Goal: Information Seeking & Learning: Learn about a topic

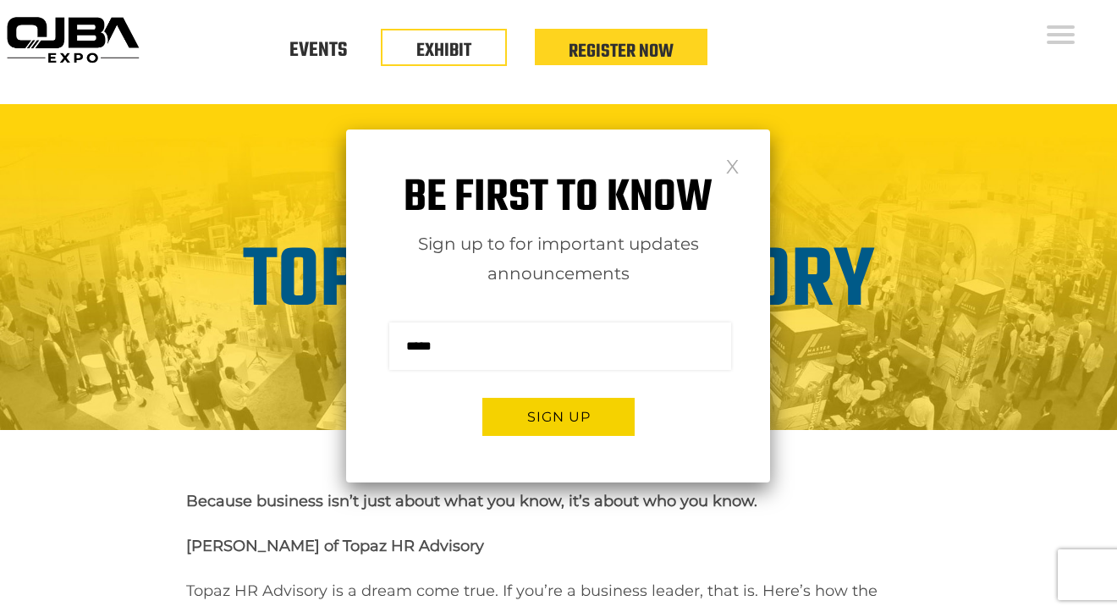
click at [729, 159] on link at bounding box center [732, 165] width 14 height 14
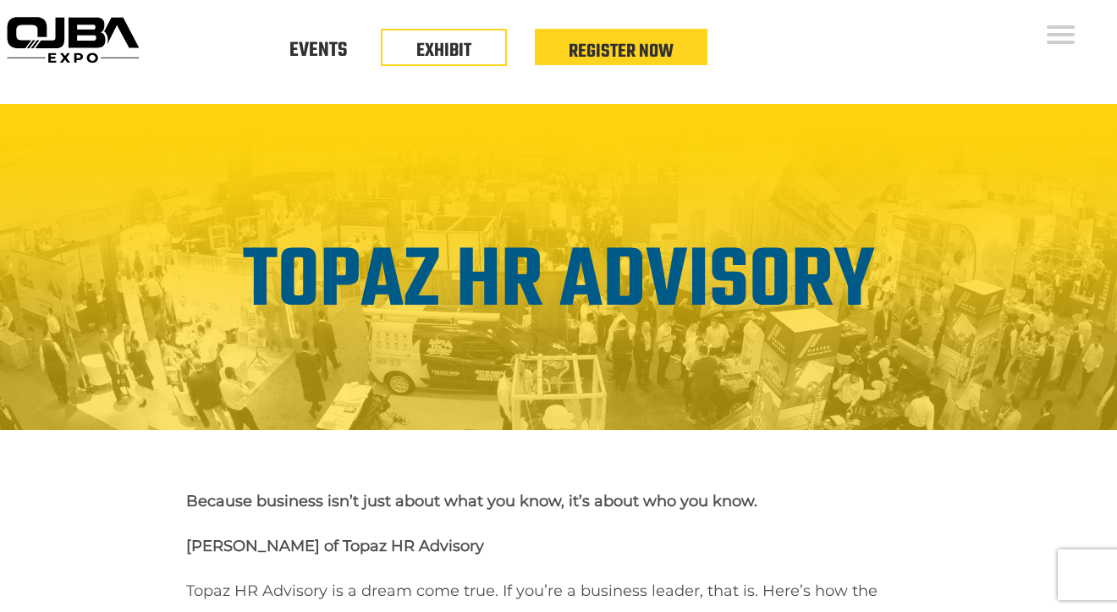
click at [879, 60] on div "Floor Plan Floor Plan Events Floor Plan EXHIBIT Register Now" at bounding box center [630, 52] width 971 height 104
click at [577, 170] on img at bounding box center [558, 267] width 1117 height 326
click at [589, 193] on img at bounding box center [558, 267] width 1117 height 326
click at [634, 196] on img at bounding box center [558, 267] width 1117 height 326
click at [755, 186] on img at bounding box center [558, 267] width 1117 height 326
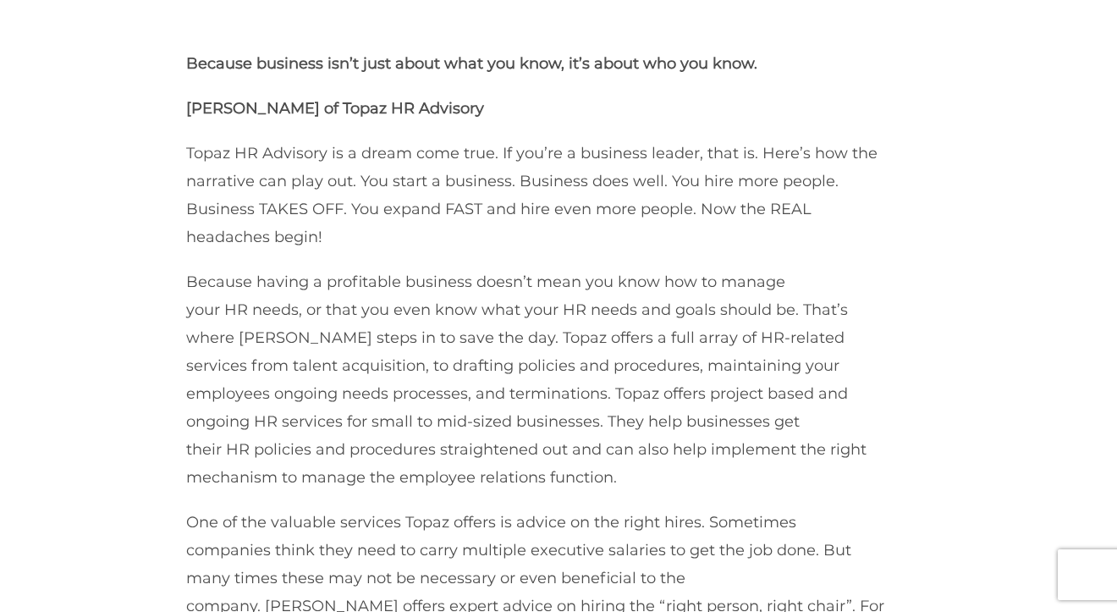
scroll to position [451, 0]
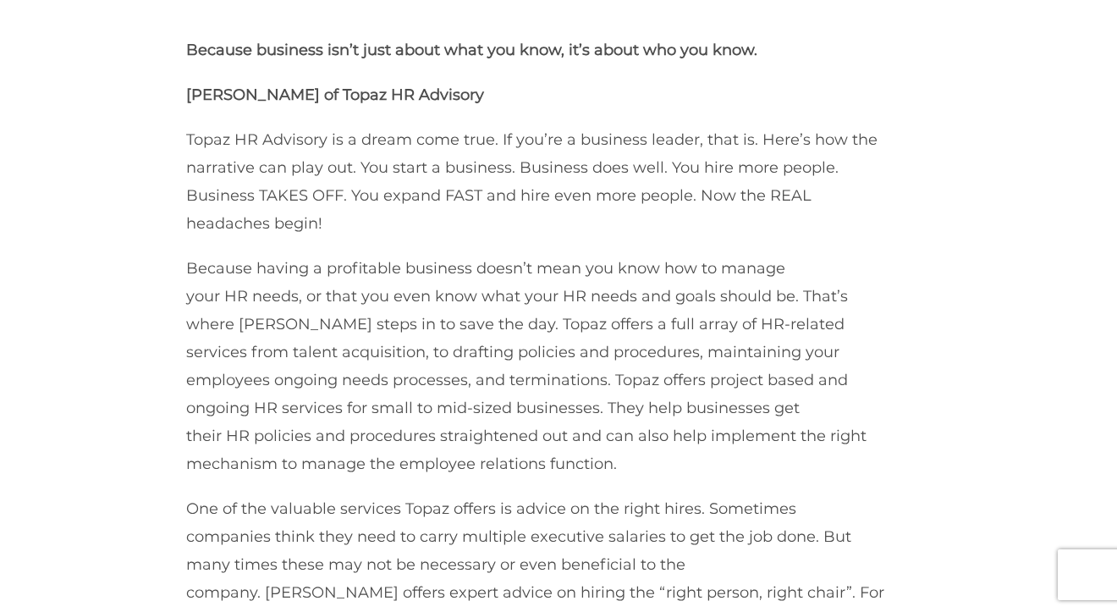
click at [775, 193] on p "Topaz HR Advisory is a dream come true. If you’re a business leader, that is. H…" at bounding box center [535, 182] width 698 height 112
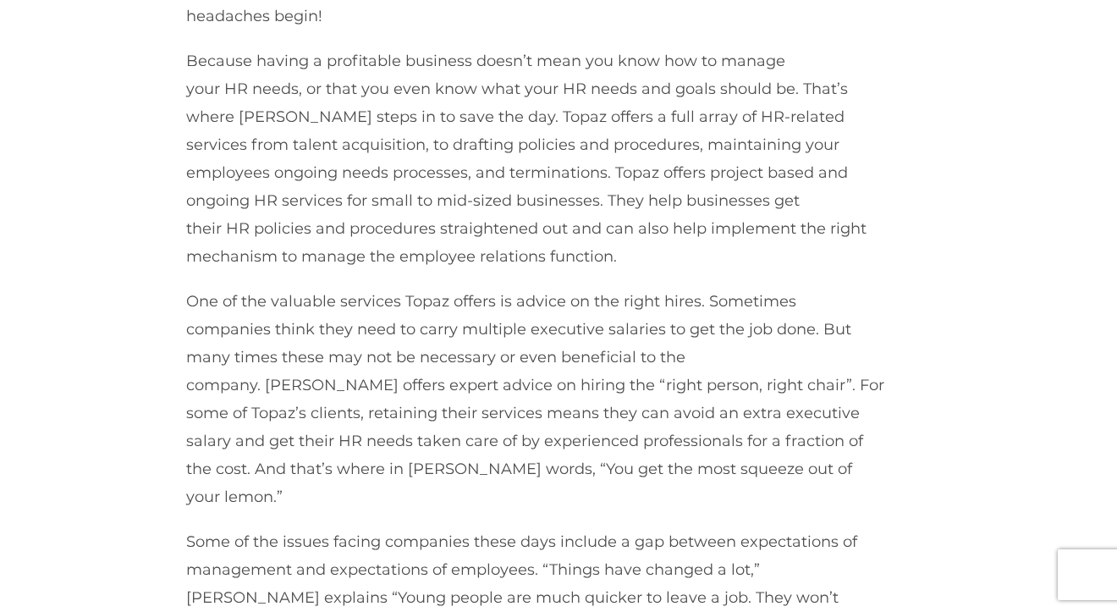
scroll to position [677, 0]
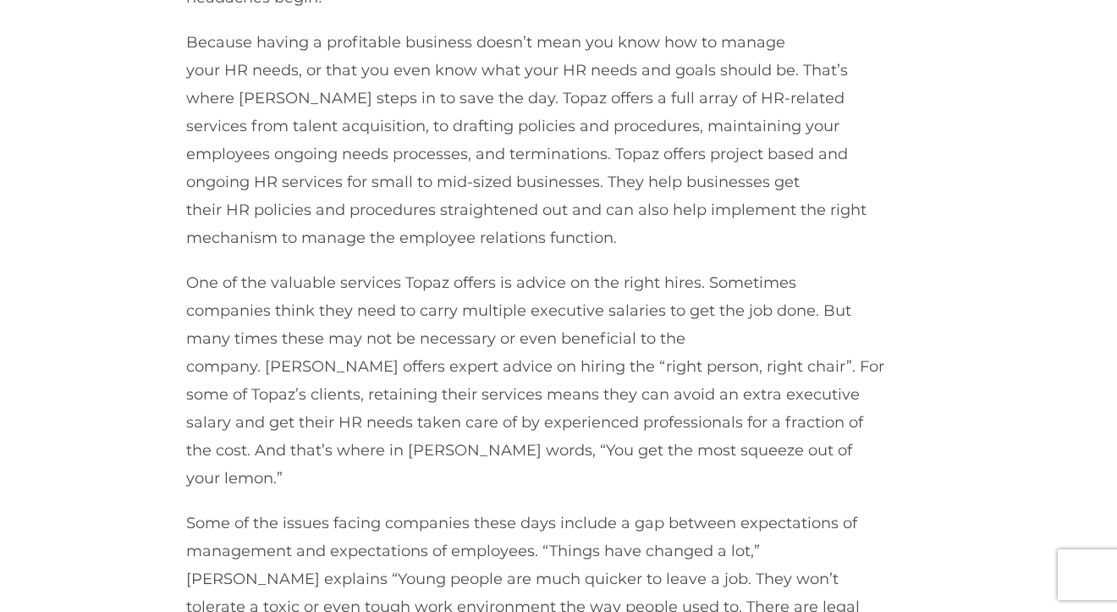
click at [689, 207] on p "Because having a profitable business doesn’t mean you know how to manage your H…" at bounding box center [535, 140] width 698 height 223
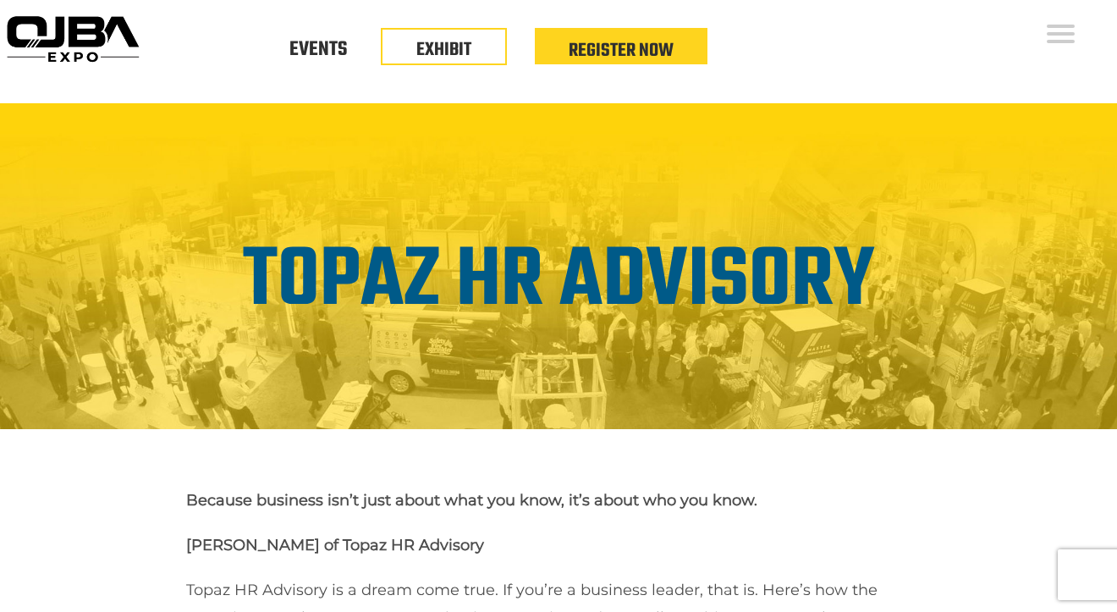
scroll to position [0, 0]
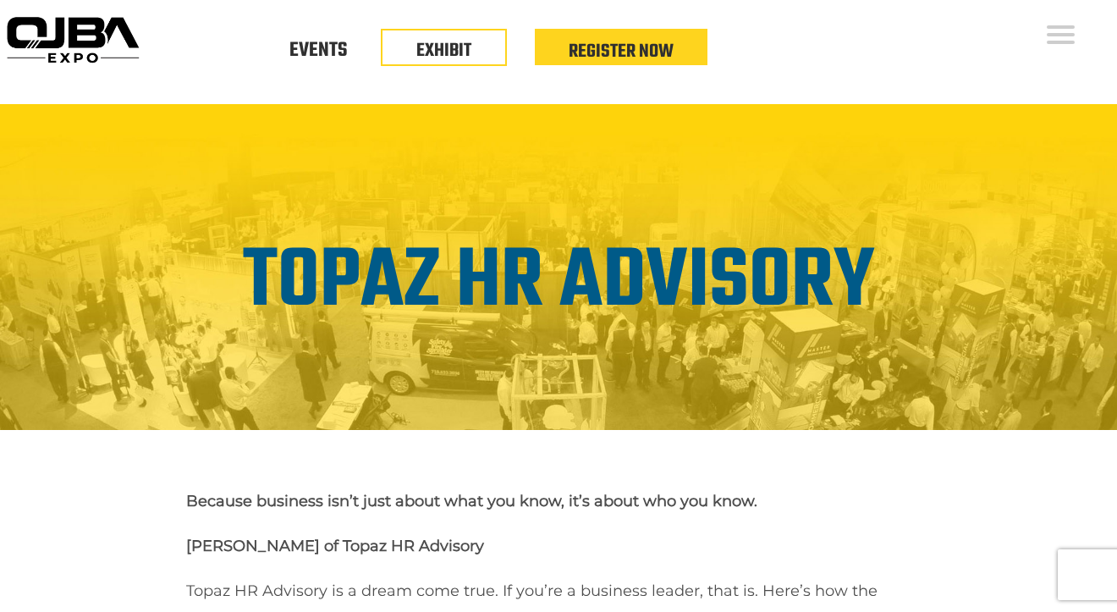
click at [853, 181] on img at bounding box center [558, 267] width 1117 height 326
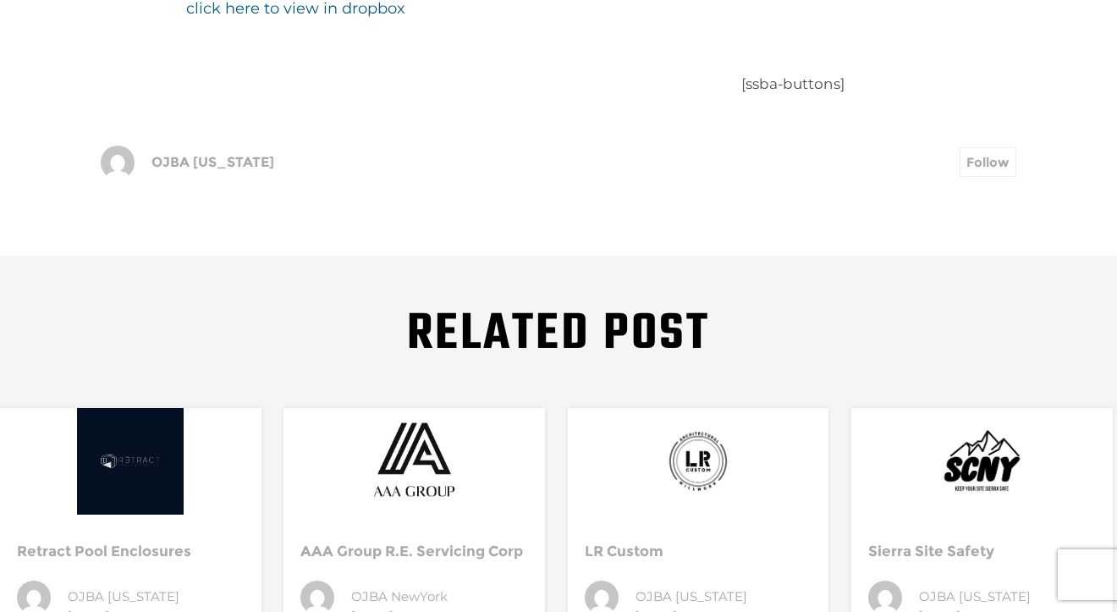
scroll to position [1861, 0]
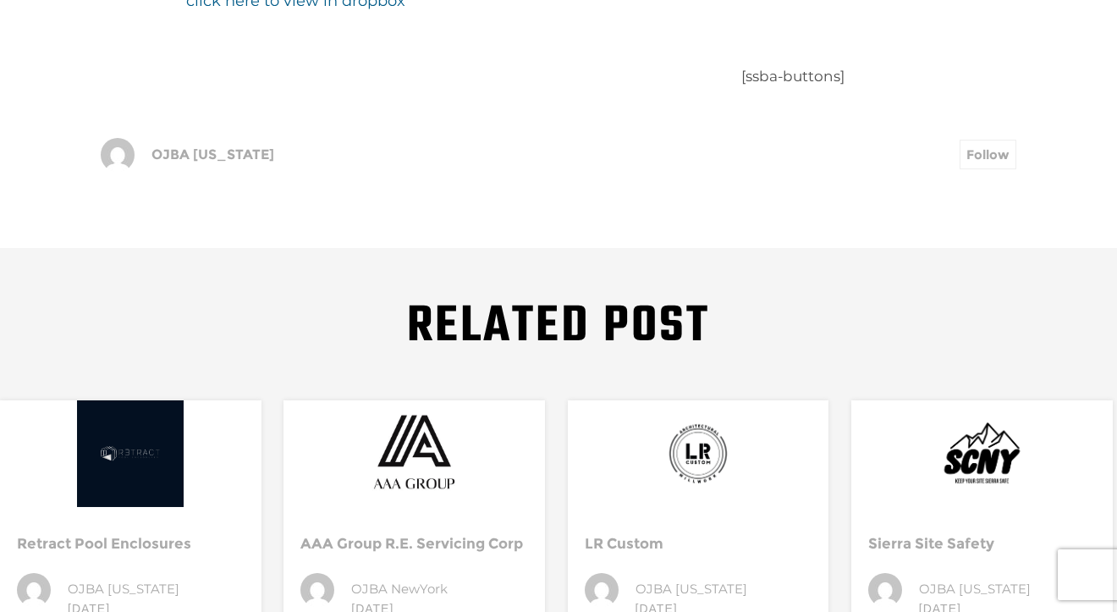
click at [831, 276] on div "Related Post Retract Pool Enclosures OJBA New York 6 Nov AAA Group R.E. Servici…" at bounding box center [558, 490] width 1117 height 485
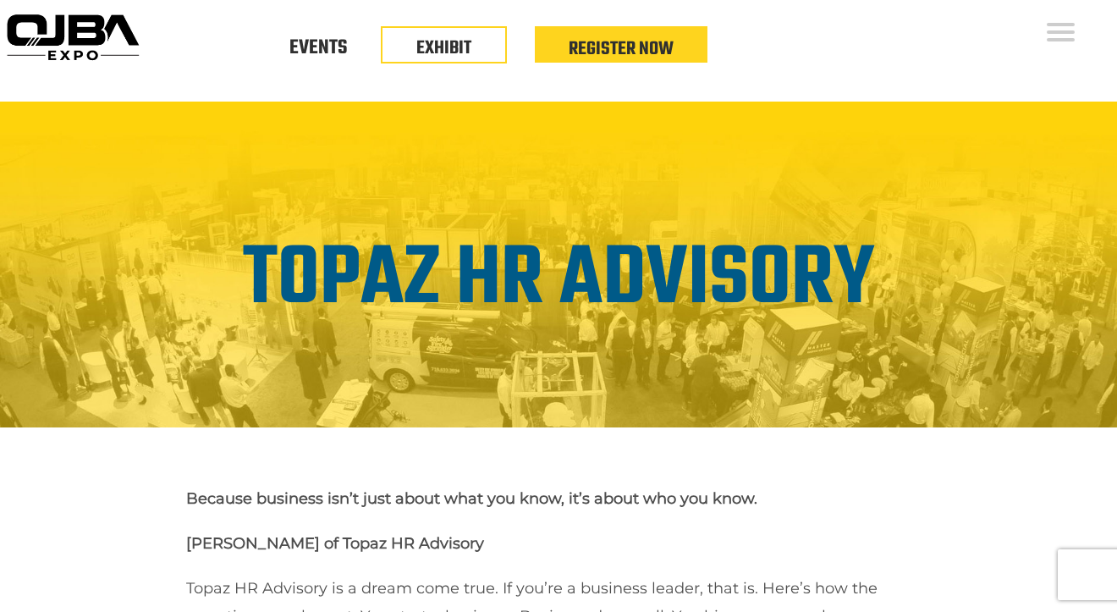
scroll to position [0, 0]
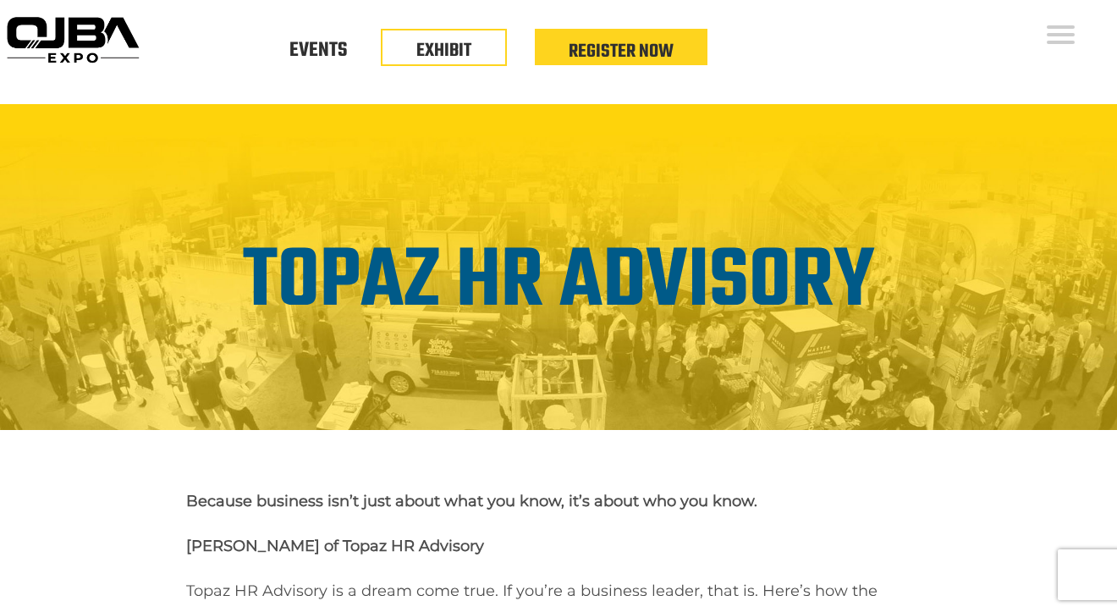
click at [807, 195] on img at bounding box center [558, 267] width 1117 height 326
click at [673, 183] on img at bounding box center [558, 267] width 1117 height 326
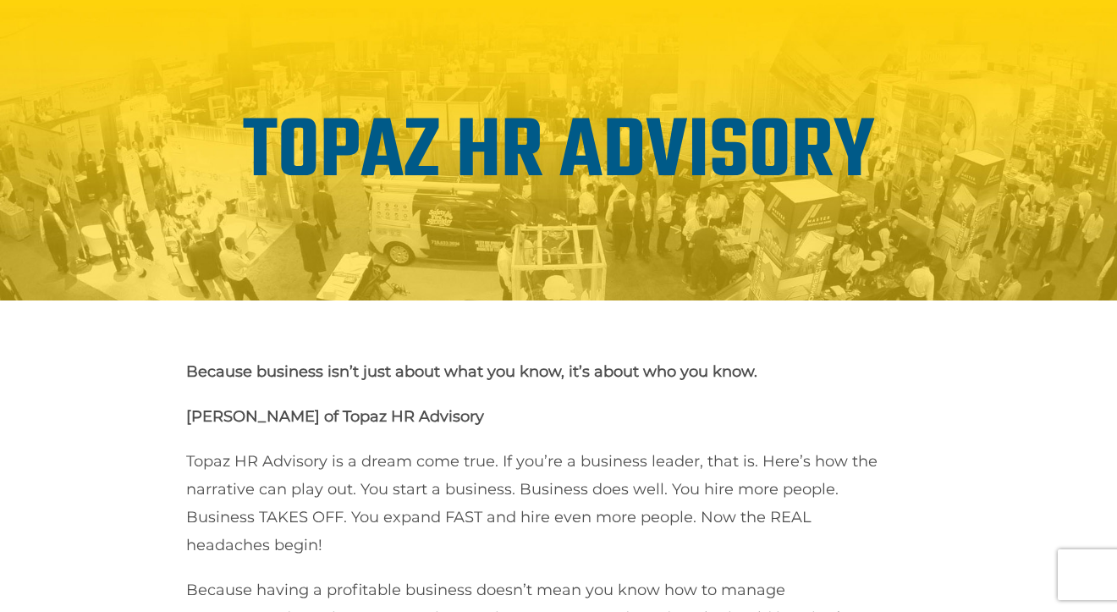
scroll to position [141, 0]
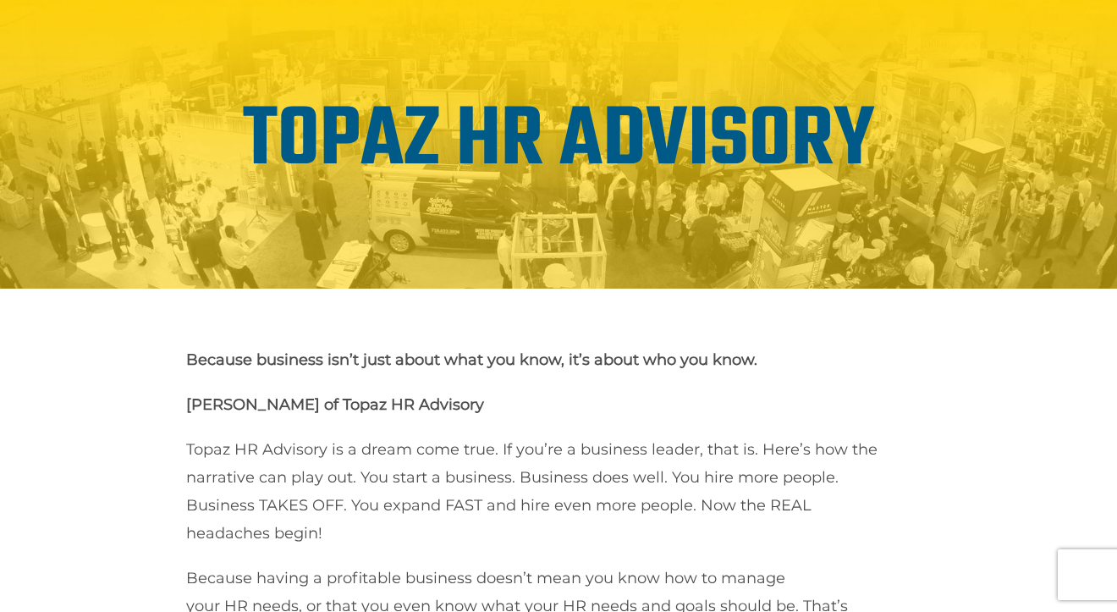
click at [669, 219] on img at bounding box center [558, 126] width 1117 height 326
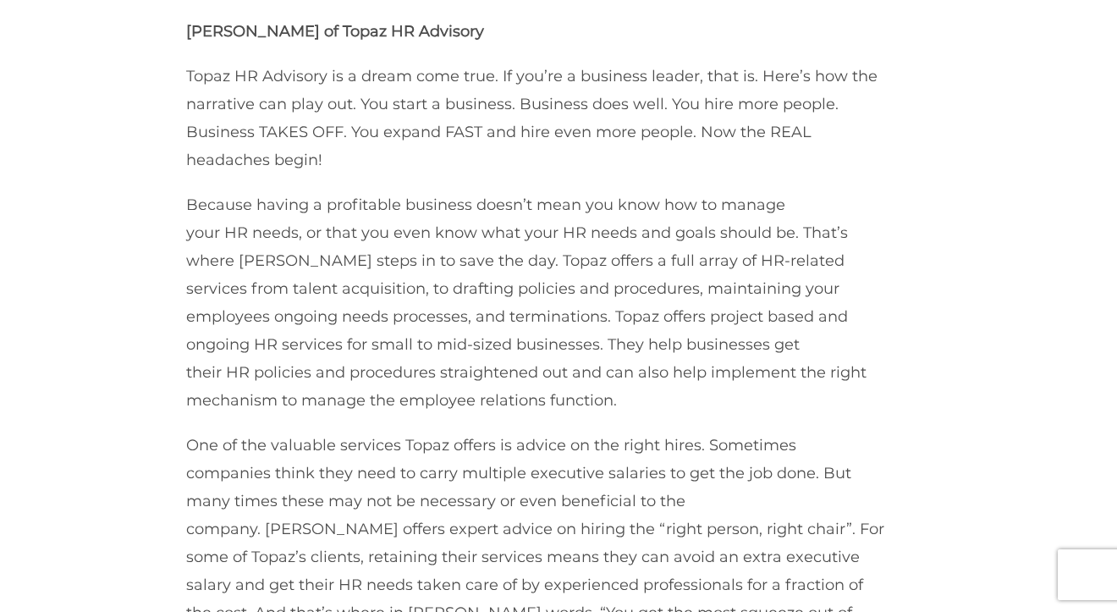
scroll to position [0, 0]
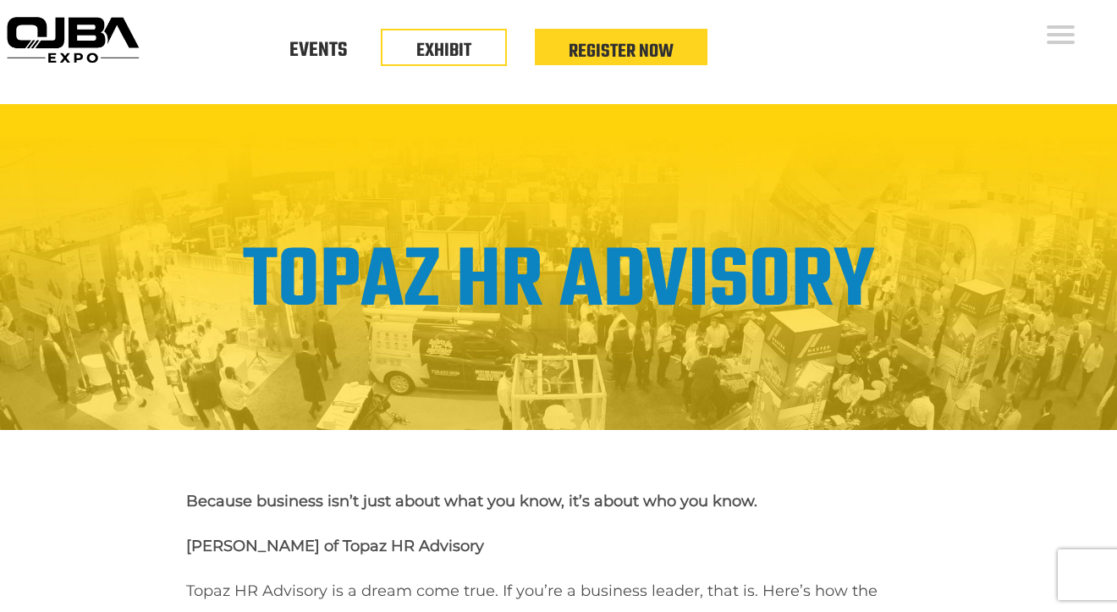
click at [784, 221] on link "Topaz HR Advisory" at bounding box center [559, 282] width 632 height 129
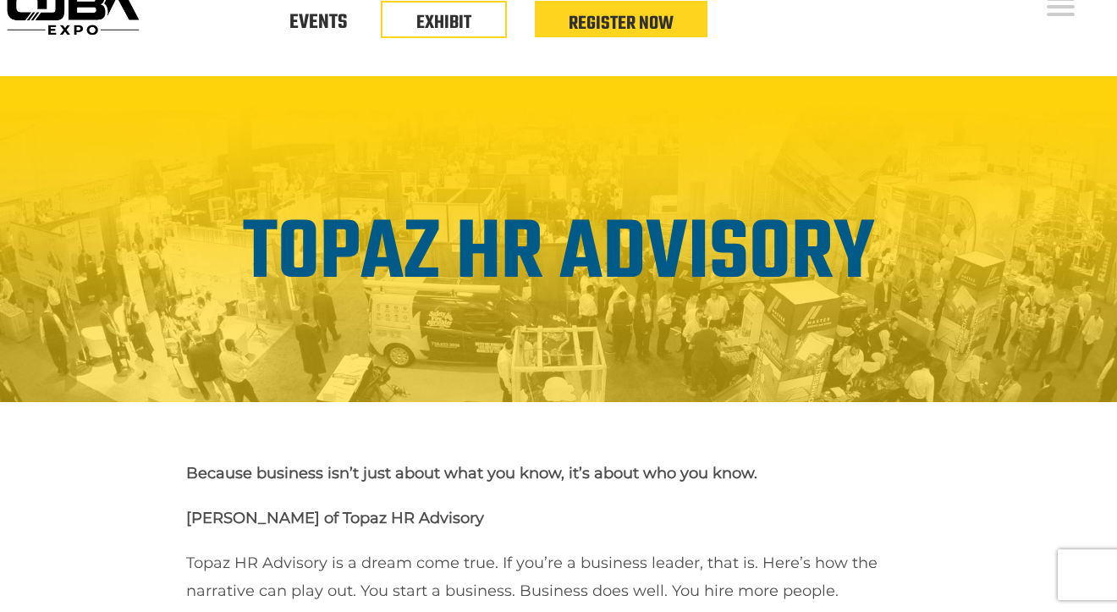
click at [1022, 169] on img at bounding box center [558, 239] width 1117 height 326
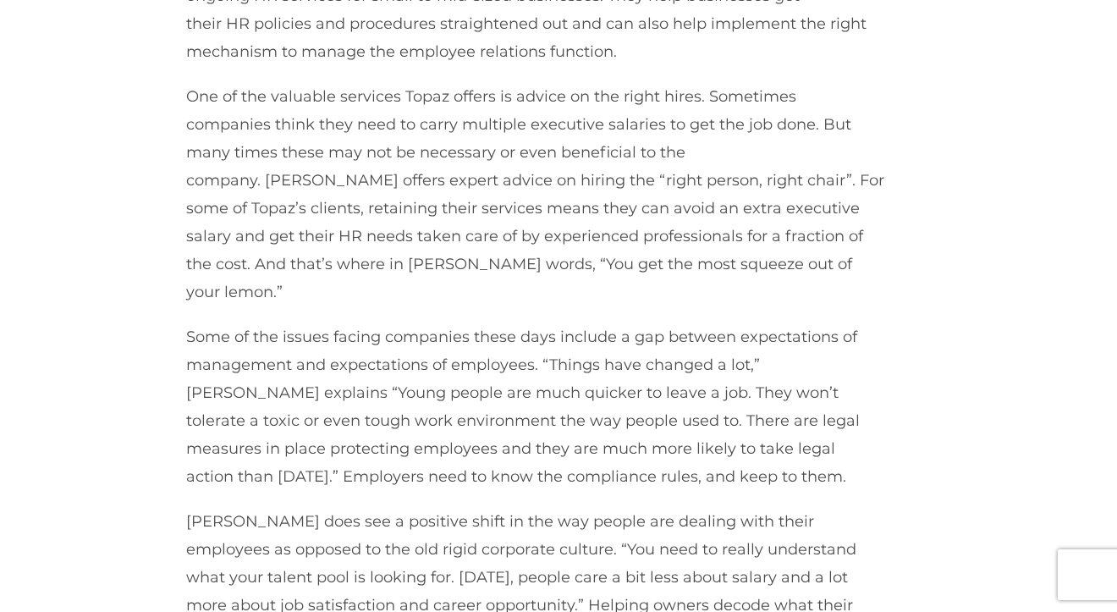
scroll to position [987, 0]
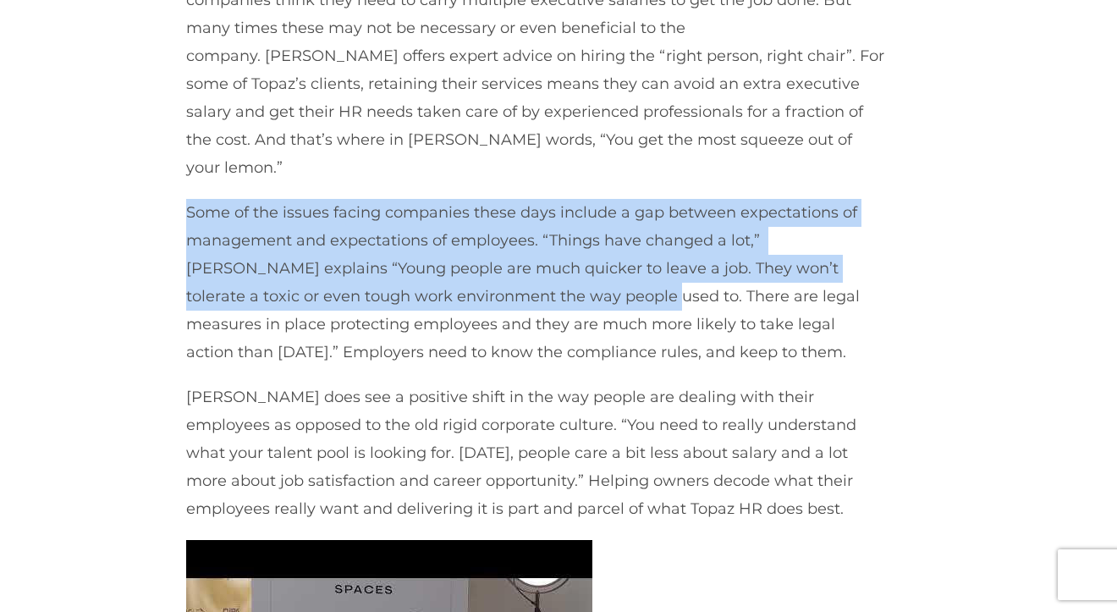
drag, startPoint x: 559, startPoint y: 280, endPoint x: 187, endPoint y: 189, distance: 383.2
click at [187, 199] on p "Some of the issues facing companies these days include a gap between expectatio…" at bounding box center [535, 282] width 698 height 167
click at [198, 199] on p "Some of the issues facing companies these days include a gap between expectatio…" at bounding box center [535, 282] width 698 height 167
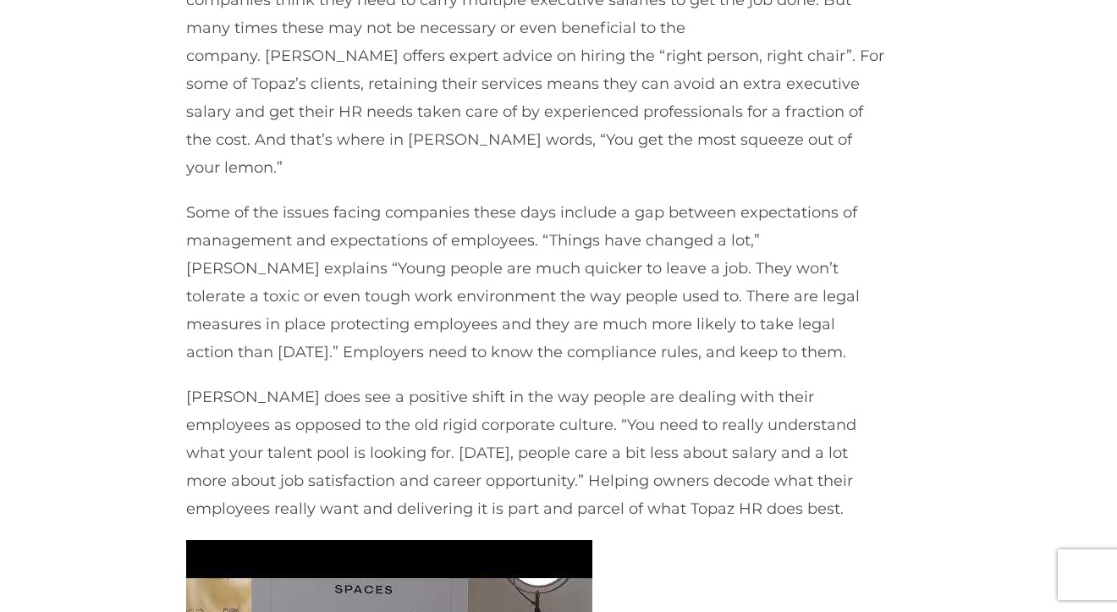
click at [198, 199] on p "Some of the issues facing companies these days include a gap between expectatio…" at bounding box center [535, 282] width 698 height 167
click at [299, 199] on p "Some of the issues facing companies these days include a gap between expectatio…" at bounding box center [535, 282] width 698 height 167
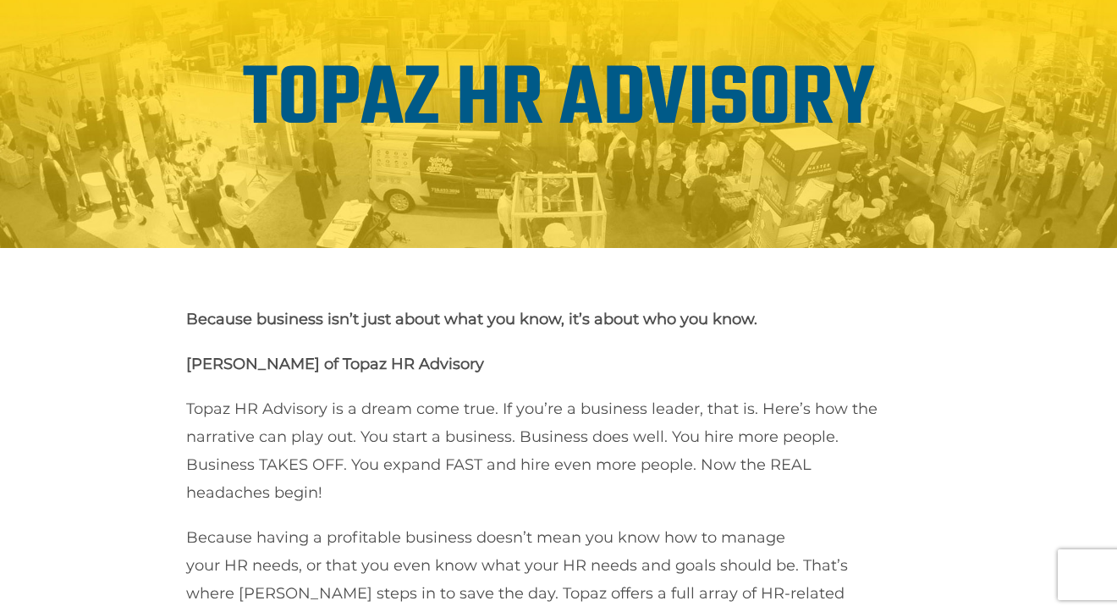
scroll to position [0, 0]
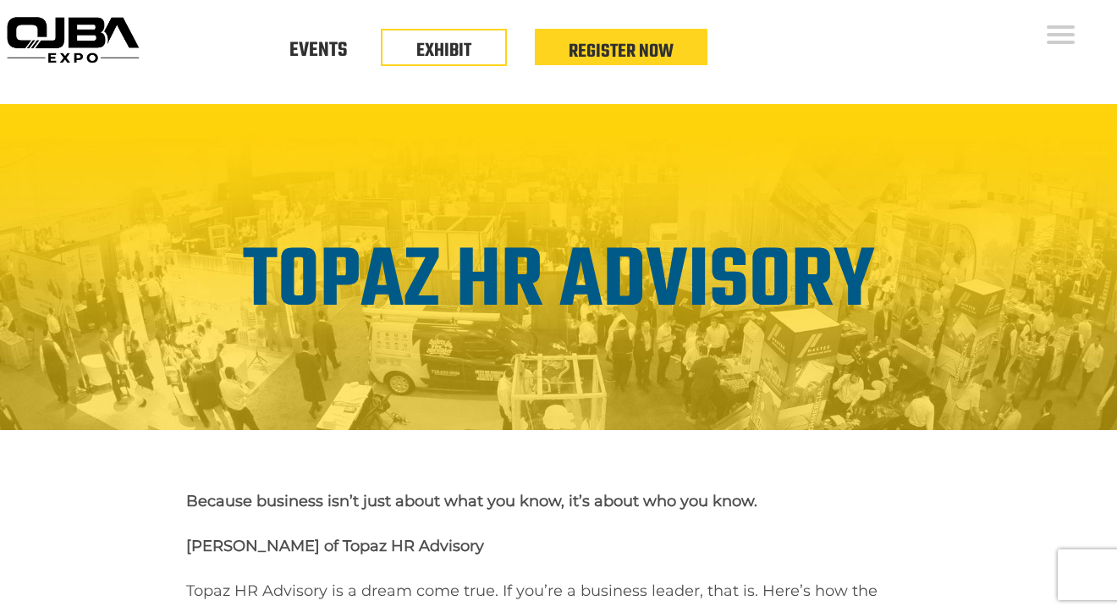
click at [623, 160] on img at bounding box center [558, 267] width 1117 height 326
click at [794, 182] on img at bounding box center [558, 267] width 1117 height 326
click at [877, 55] on div "Floor Plan Floor Plan Events Floor Plan EXHIBIT Register Now" at bounding box center [630, 52] width 971 height 104
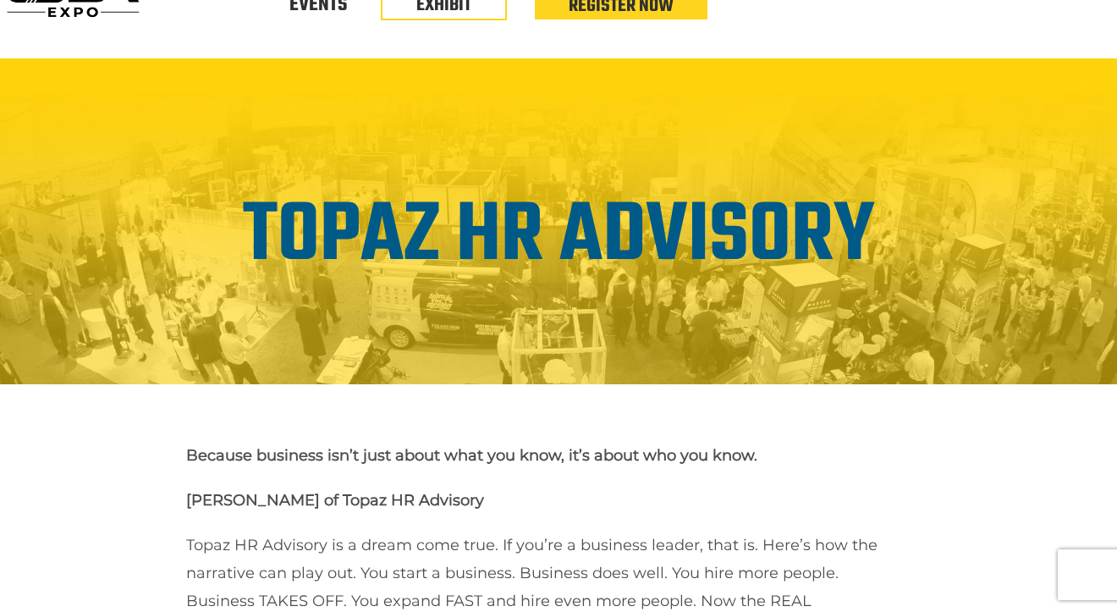
scroll to position [28, 0]
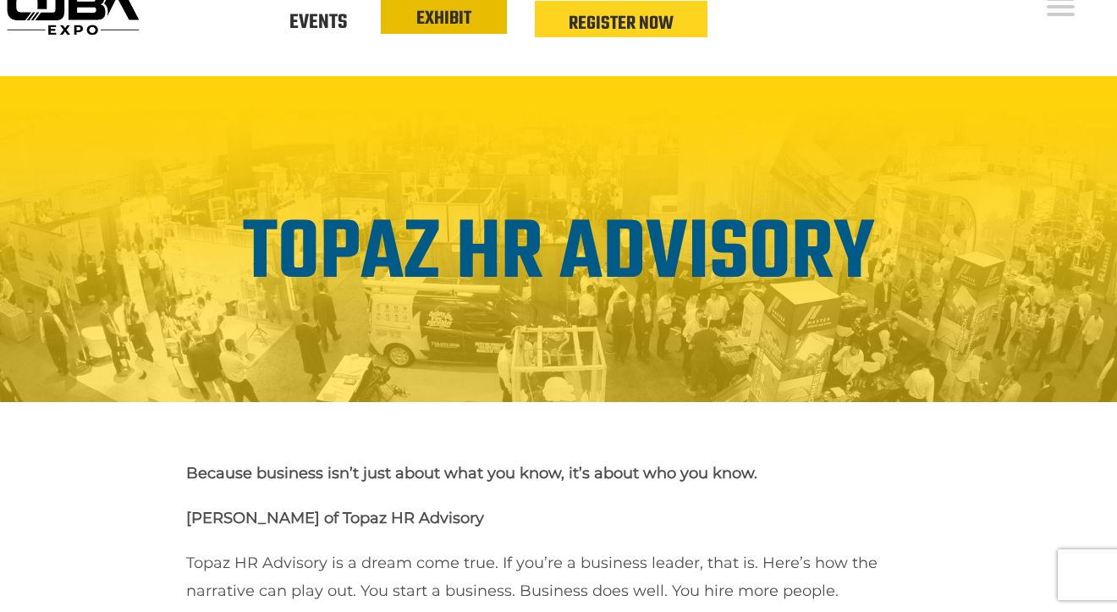
click at [437, 26] on link "EXHIBIT" at bounding box center [443, 18] width 55 height 29
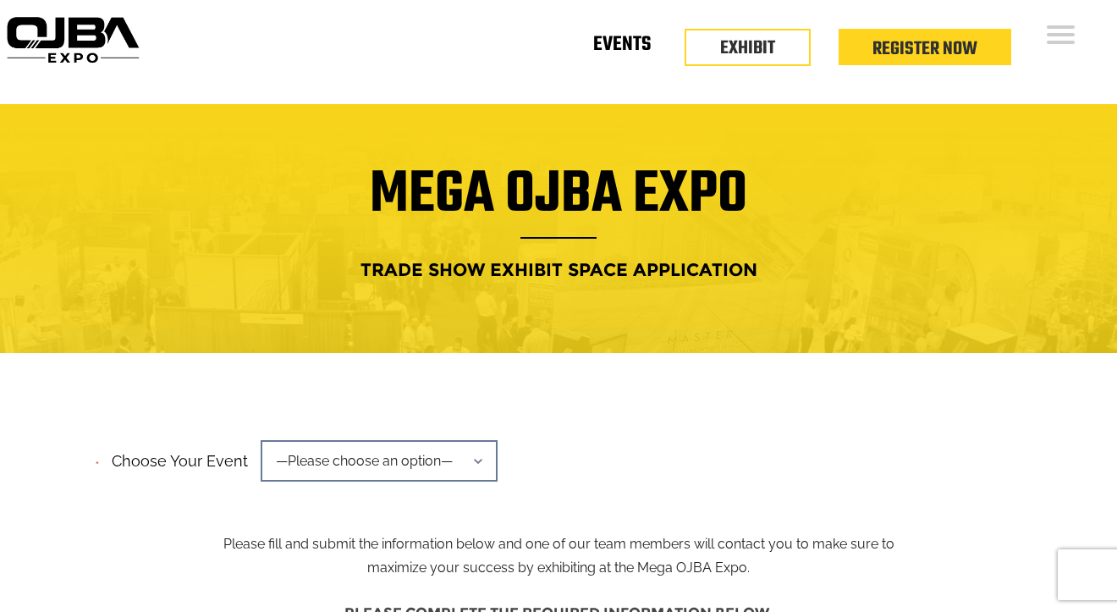
click at [605, 51] on link "Events" at bounding box center [622, 48] width 58 height 6
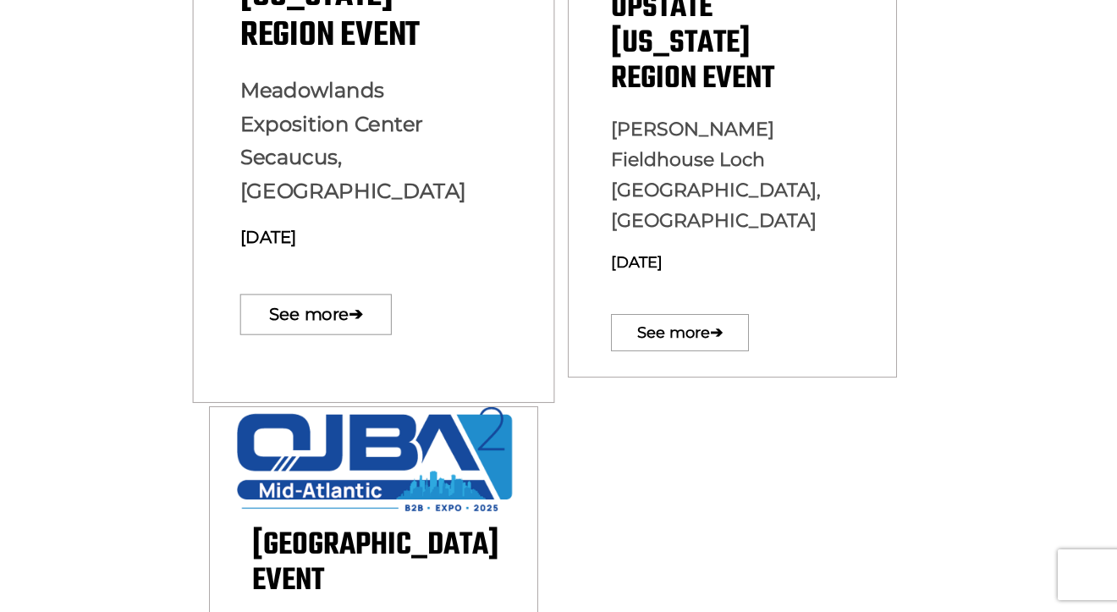
scroll to position [677, 0]
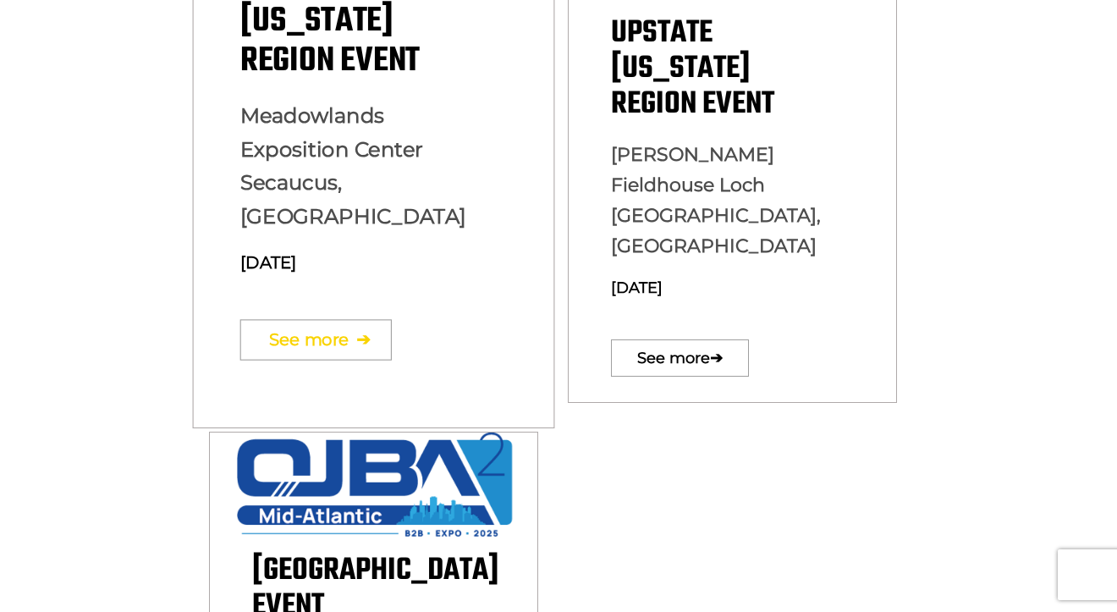
click at [313, 319] on link "See more ➔" at bounding box center [315, 339] width 151 height 41
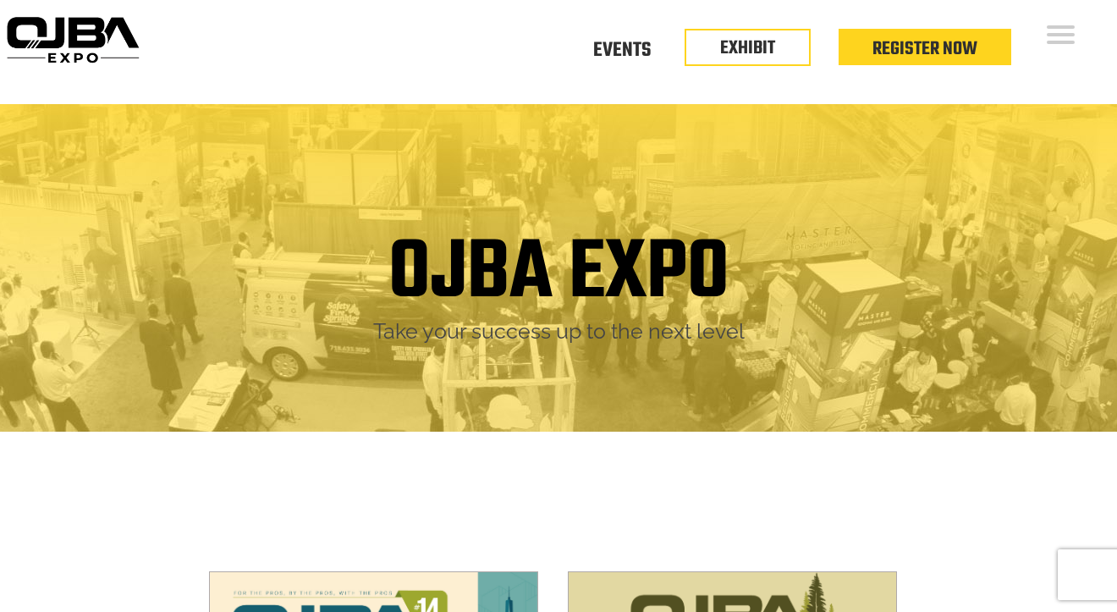
click at [981, 316] on div "OJBA EXPO" at bounding box center [558, 274] width 1091 height 86
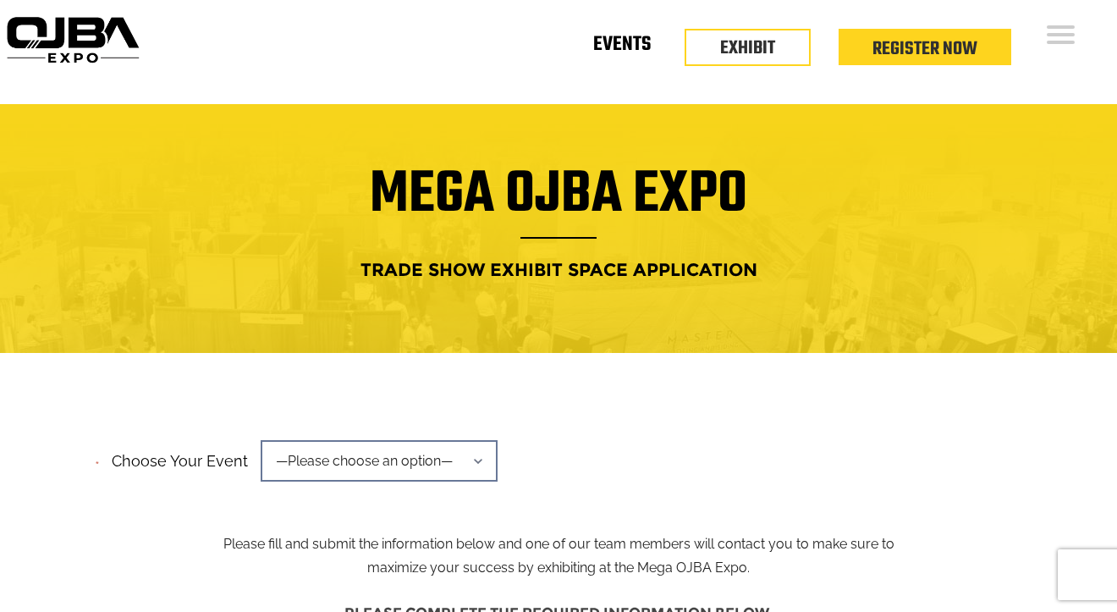
click at [616, 45] on link "Events" at bounding box center [622, 48] width 58 height 6
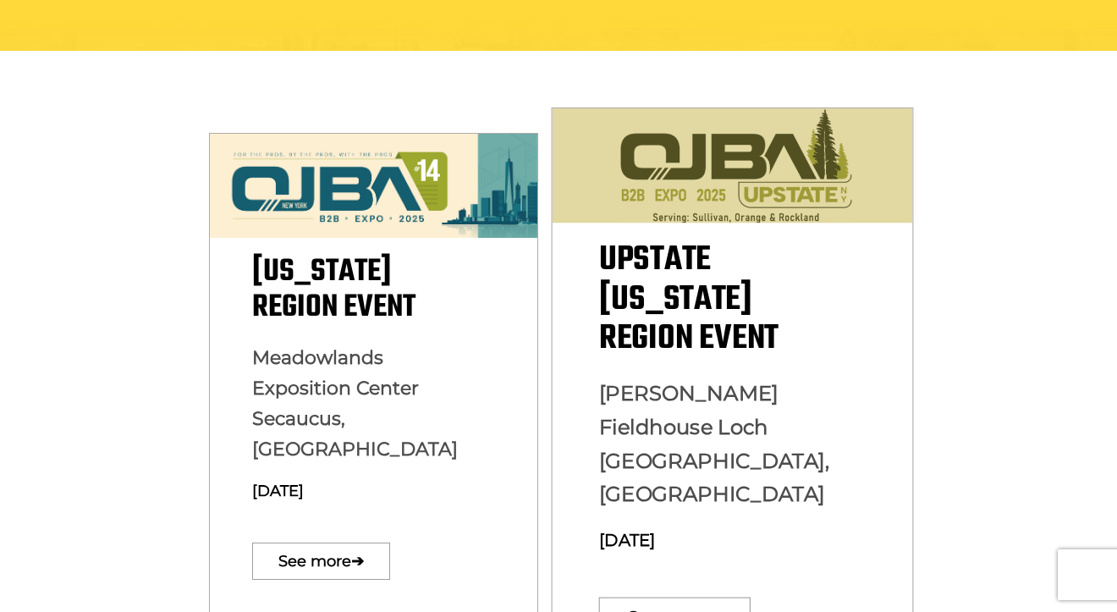
scroll to position [480, 0]
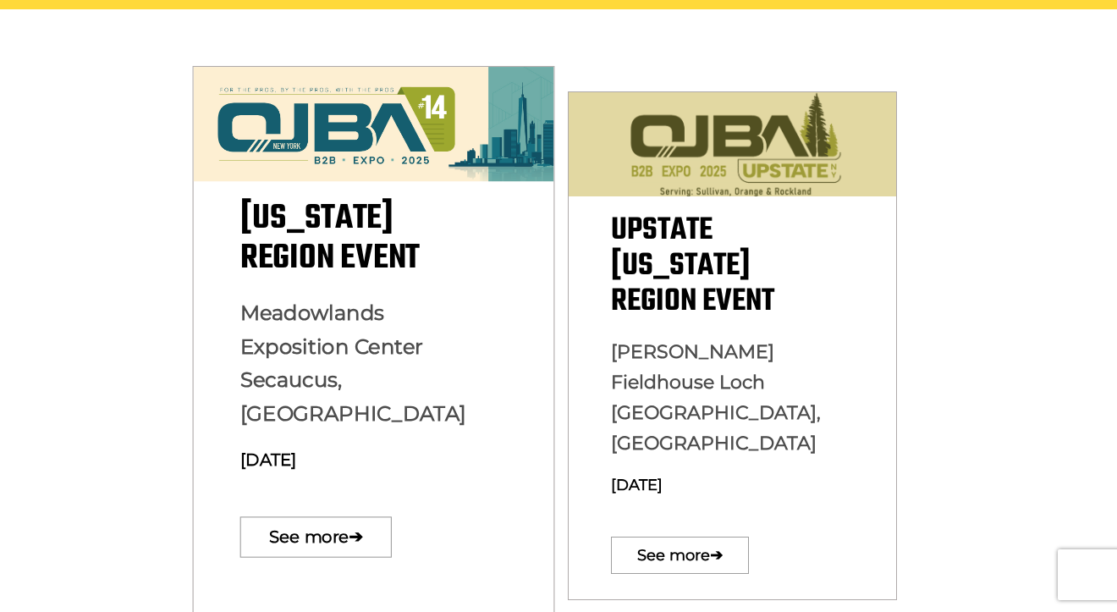
click at [312, 281] on span "[US_STATE][GEOGRAPHIC_DATA] Event" at bounding box center [329, 238] width 179 height 92
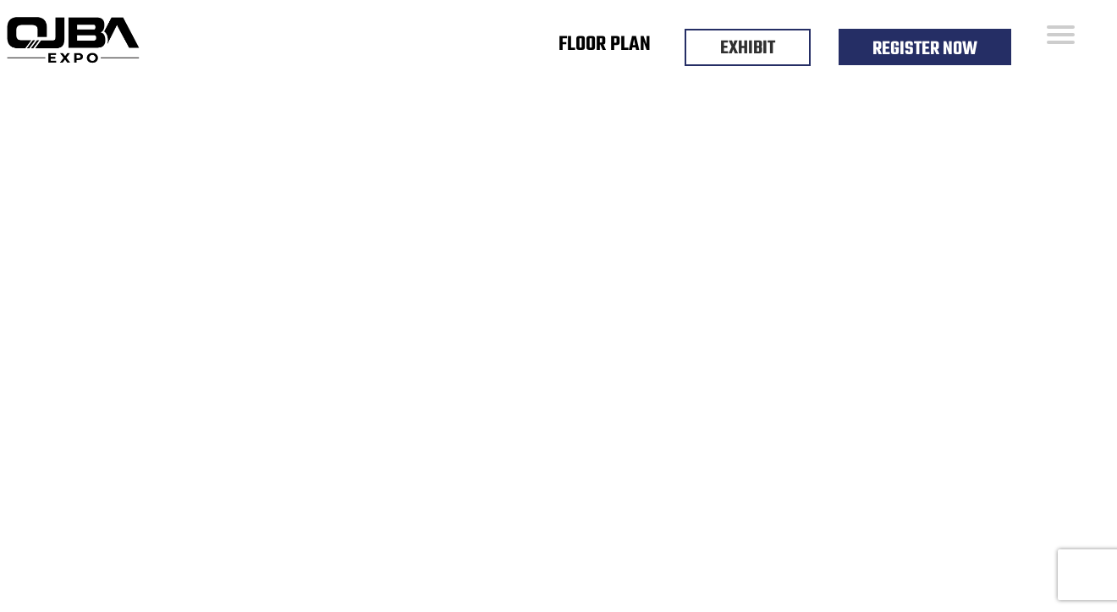
click at [610, 51] on link "Floor Plan" at bounding box center [604, 48] width 92 height 6
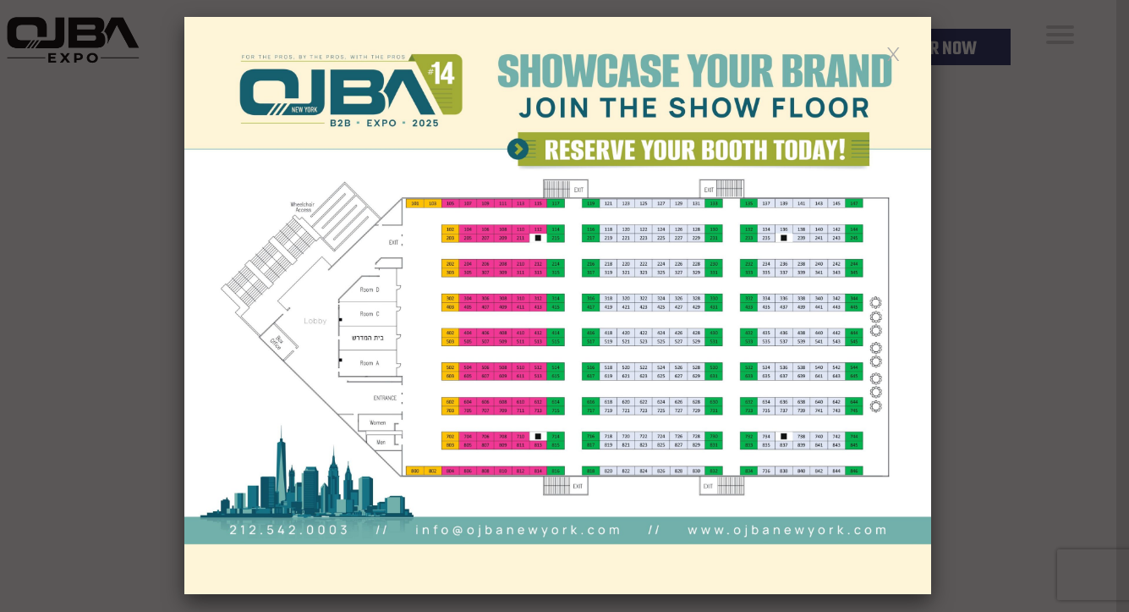
click at [1002, 99] on div at bounding box center [564, 306] width 1129 height 612
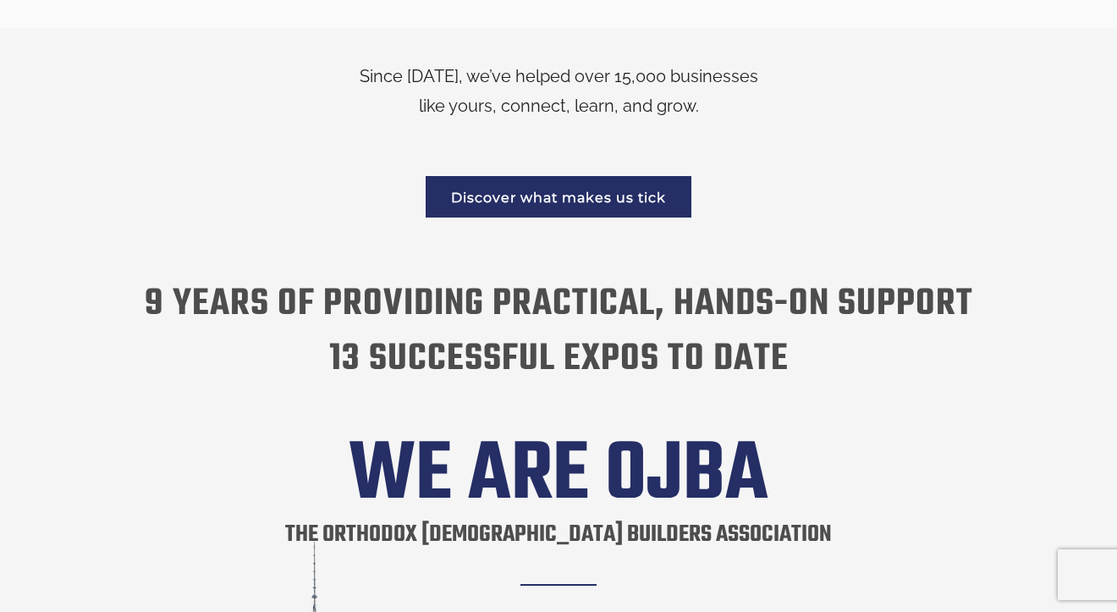
scroll to position [2396, 0]
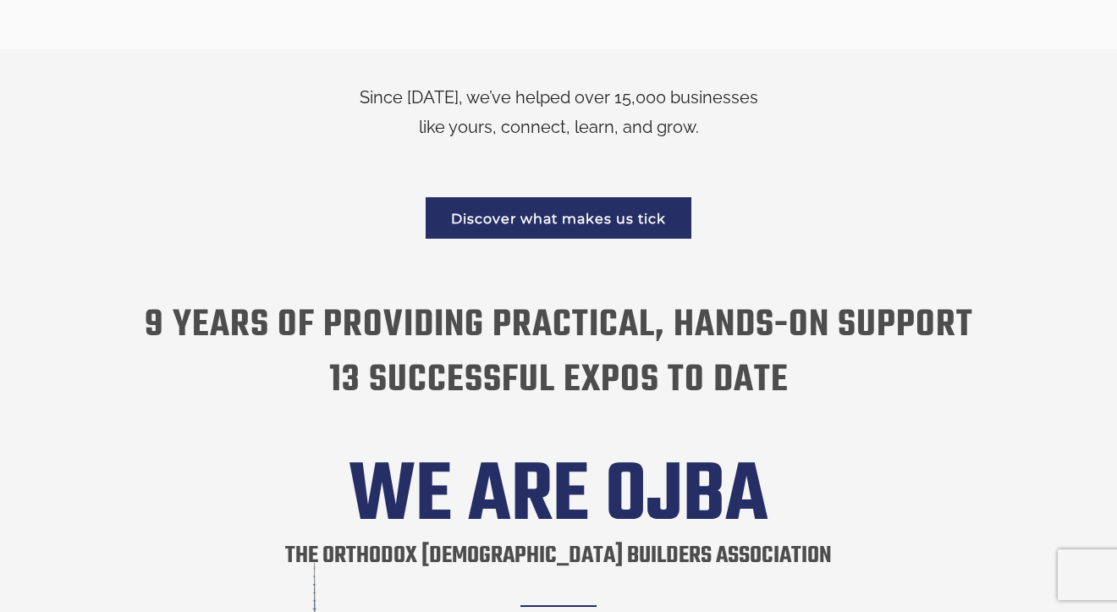
click at [6, 83] on div "Since 2015, we’ve helped over 15,000 businesses like yours, connect, learn, and…" at bounding box center [558, 493] width 1117 height 820
